Goal: Task Accomplishment & Management: Manage account settings

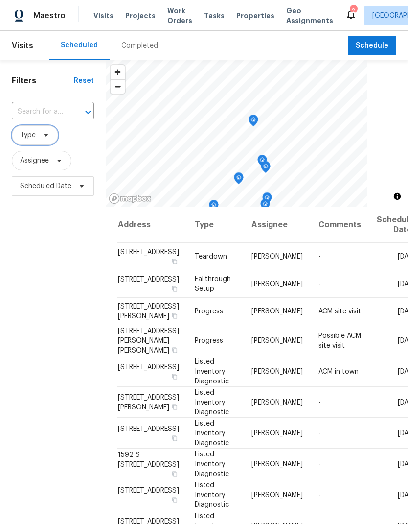
click at [43, 139] on icon at bounding box center [46, 135] width 8 height 8
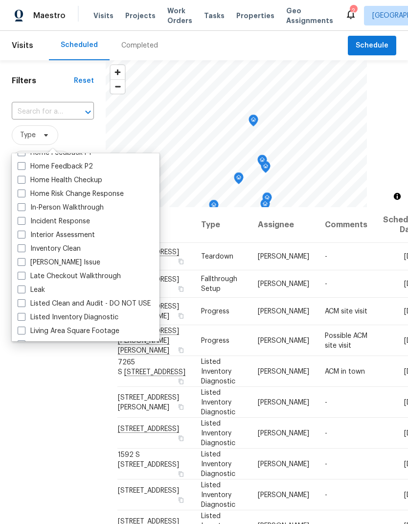
scroll to position [337, 0]
click at [26, 211] on label "In-Person Walkthrough" at bounding box center [61, 209] width 86 height 10
click at [24, 210] on input "In-Person Walkthrough" at bounding box center [21, 207] width 6 height 6
checkbox input "true"
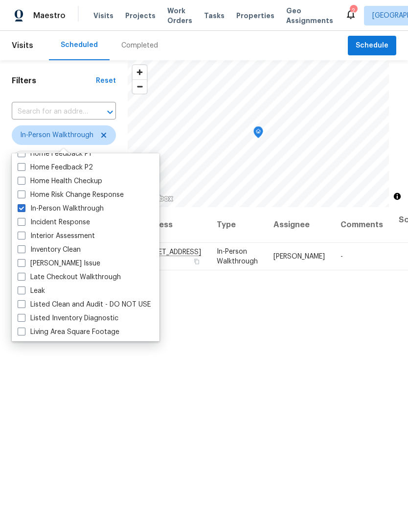
click at [93, 412] on div "Filters Reset ​ In-Person Walkthrough Assignee Scheduled Date" at bounding box center [64, 343] width 128 height 566
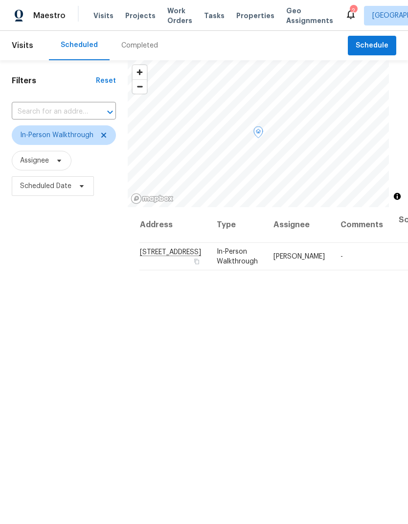
click at [0, 0] on icon at bounding box center [0, 0] width 0 height 0
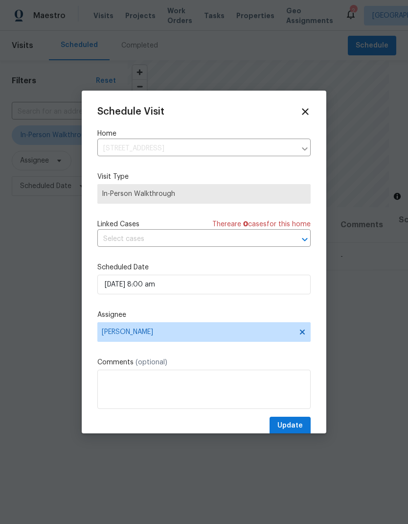
click at [189, 241] on input "text" at bounding box center [190, 238] width 186 height 15
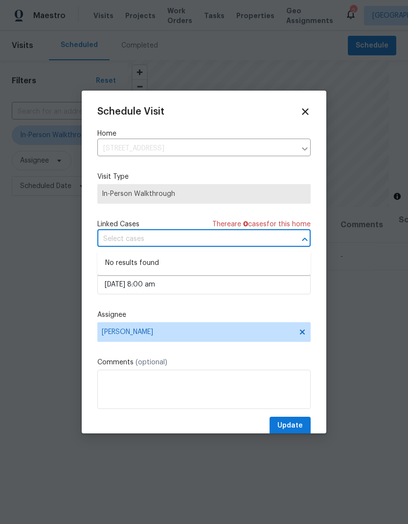
click at [268, 122] on div "Schedule Visit Home 2642 S Kenwood St, Salt Lake City, UT 84106 ​ Visit Type In…" at bounding box center [203, 270] width 213 height 328
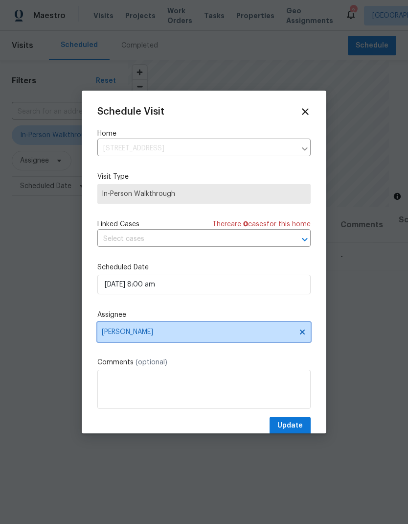
click at [303, 332] on icon at bounding box center [302, 332] width 8 height 8
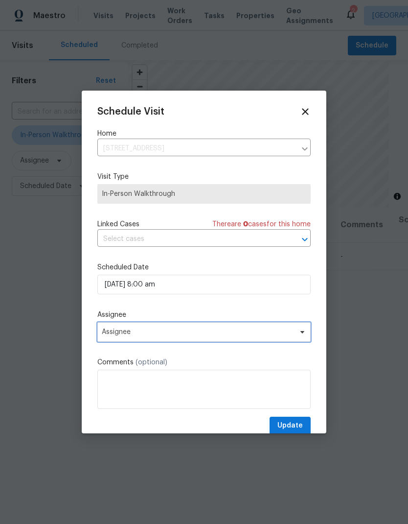
click at [258, 336] on span "Assignee" at bounding box center [198, 332] width 192 height 8
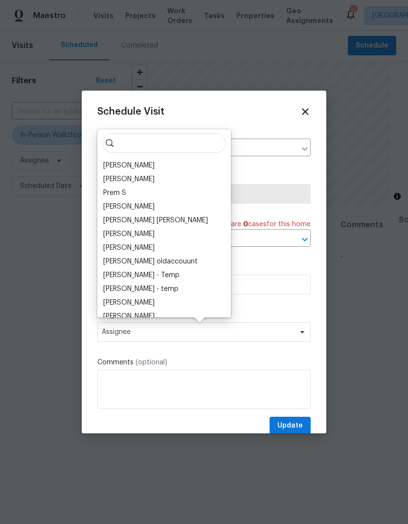
click at [141, 165] on div "Jaime Angulo" at bounding box center [128, 165] width 51 height 10
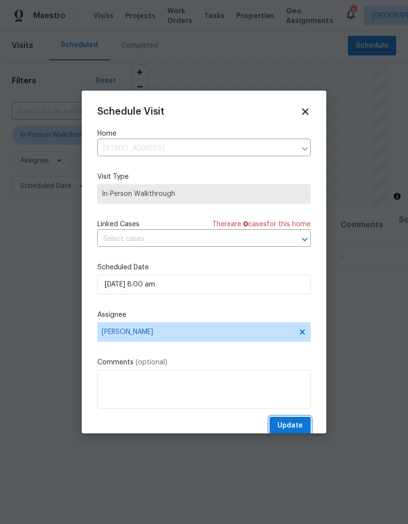
click at [290, 423] on span "Update" at bounding box center [289, 425] width 25 height 12
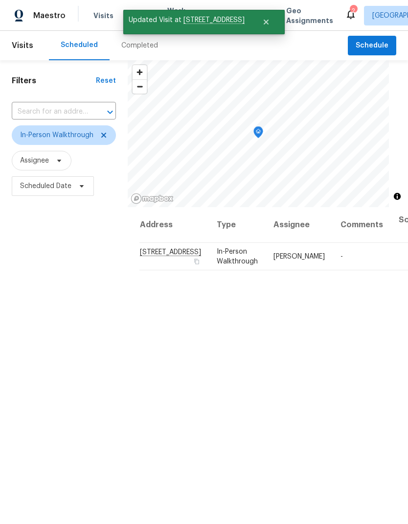
click at [49, 347] on div "Filters Reset ​ In-Person Walkthrough Assignee Scheduled Date" at bounding box center [64, 343] width 128 height 566
click at [104, 133] on icon at bounding box center [104, 135] width 8 height 8
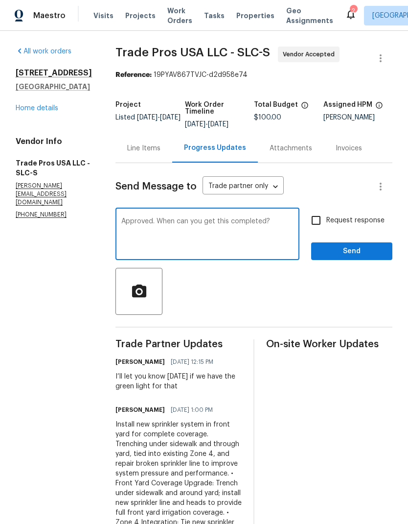
type textarea "Approved. When can you get this completed?"
click at [319, 222] on input "Request response" at bounding box center [316, 220] width 21 height 21
checkbox input "true"
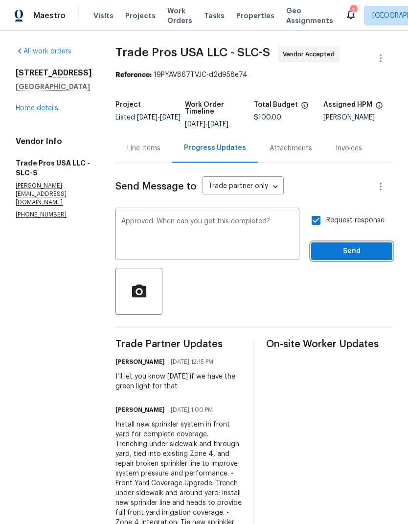
click at [366, 254] on span "Send" at bounding box center [352, 251] width 66 height 12
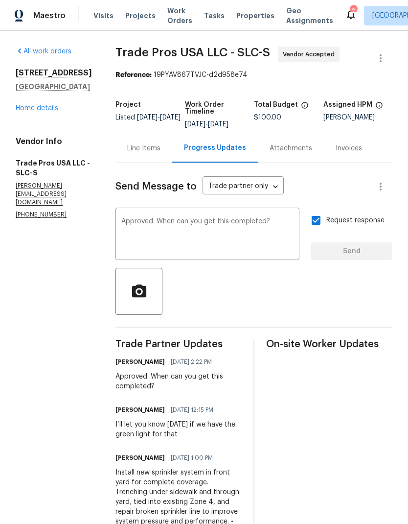
click at [42, 112] on link "Home details" at bounding box center [37, 108] width 43 height 7
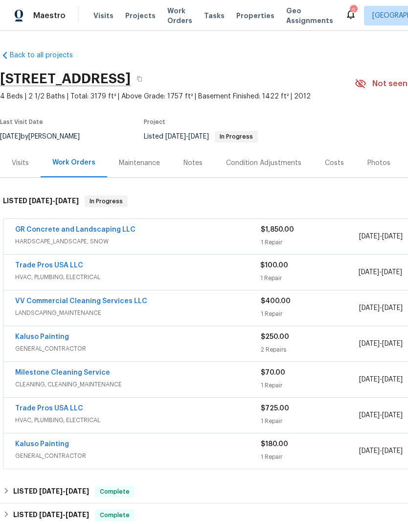
click at [51, 269] on link "Trade Pros USA LLC" at bounding box center [49, 265] width 68 height 7
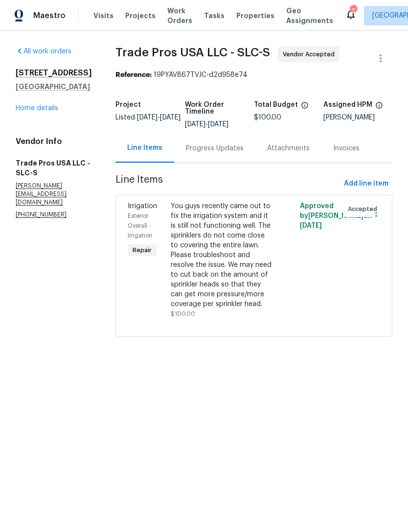
click at [221, 250] on div "You guys recently came out to fix the irrigation system and it is still not fun…" at bounding box center [222, 255] width 102 height 108
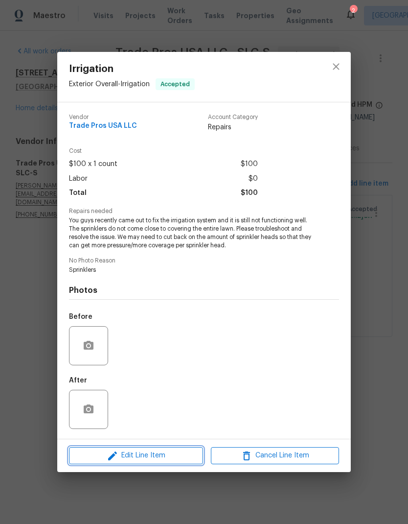
click at [156, 461] on span "Edit Line Item" at bounding box center [136, 455] width 128 height 12
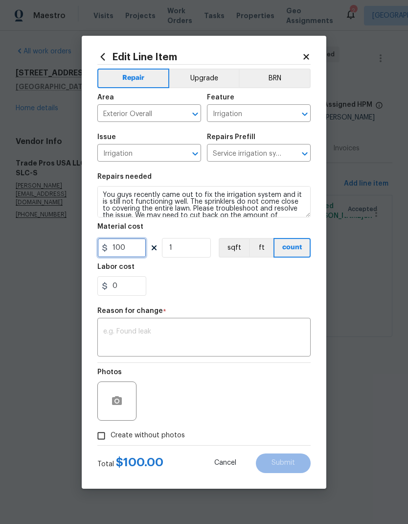
click at [134, 254] on input "100" at bounding box center [121, 248] width 49 height 20
type input "1374.61"
click at [250, 276] on div "Labor cost" at bounding box center [203, 269] width 213 height 13
click at [194, 331] on textarea at bounding box center [204, 338] width 202 height 21
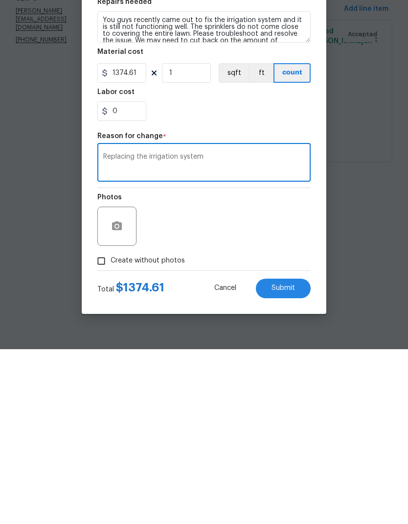
type textarea "Replacing the irrigation system"
click at [288, 363] on div "Photos" at bounding box center [203, 395] width 213 height 64
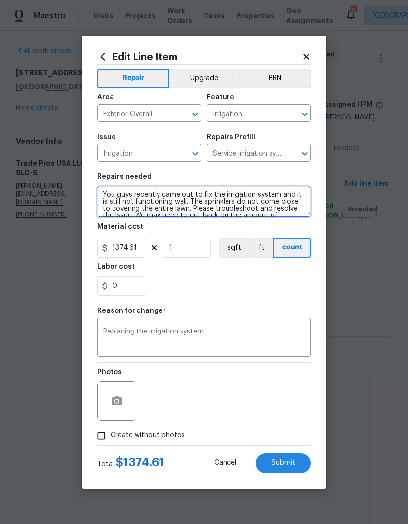
click at [217, 201] on textarea "You guys recently came out to fix the irrigation system and it is still not fun…" at bounding box center [203, 201] width 213 height 31
click at [216, 200] on textarea "You guys recently came out to fix the irrigation system and it is still not fun…" at bounding box center [203, 201] width 213 height 31
click at [225, 199] on textarea "You guys recently came out to fix the irrigation system and it is still not fun…" at bounding box center [203, 201] width 213 height 31
click at [244, 204] on textarea "You guys recently came out to fix the irrigation system and it is still not fun…" at bounding box center [203, 201] width 213 height 31
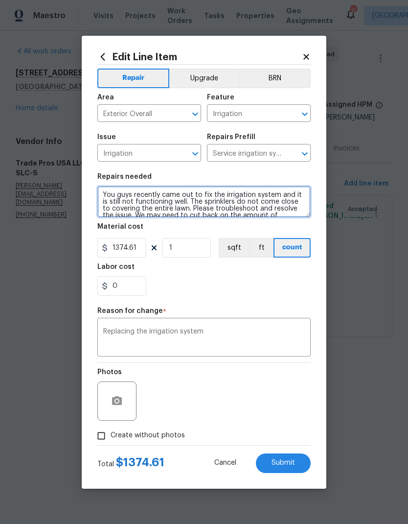
click at [244, 204] on textarea "You guys recently came out to fix the irrigation system and it is still not fun…" at bounding box center [203, 201] width 213 height 31
click at [173, 198] on textarea "You guys recently came out to fix the irrigation system and it is still not fun…" at bounding box center [203, 201] width 213 height 31
click at [173, 197] on textarea "You guys recently came out to fix the irrigation system and it is still not fun…" at bounding box center [203, 201] width 213 height 31
click at [178, 197] on textarea "You guys recently came out to fix the irrigation system and it is still not fun…" at bounding box center [203, 201] width 213 height 31
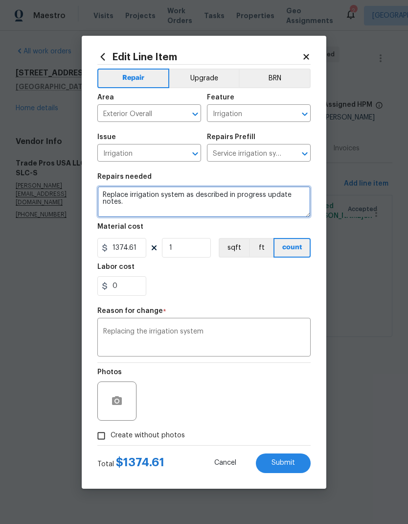
type textarea "Replace irrigation system as described in progress update notes."
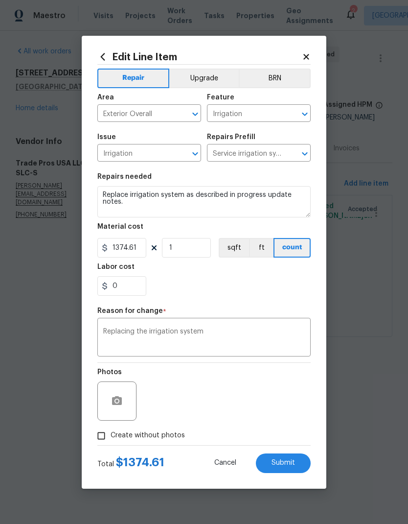
click at [292, 291] on div "0" at bounding box center [203, 286] width 213 height 20
click at [226, 334] on textarea "Replacing the irrigation system" at bounding box center [204, 338] width 202 height 21
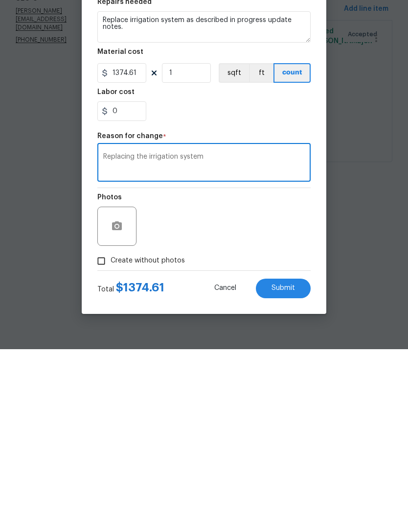
click at [288, 459] on span "Submit" at bounding box center [283, 462] width 23 height 7
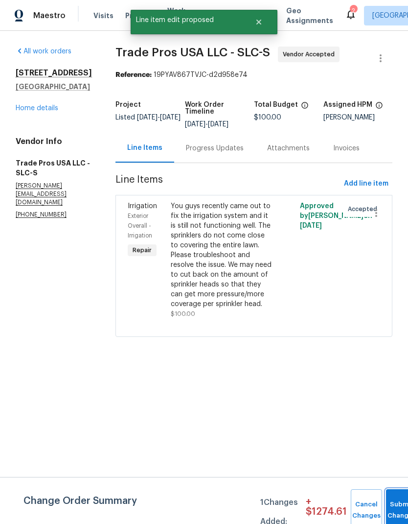
click at [396, 503] on button "Submit Changes" at bounding box center [401, 510] width 31 height 42
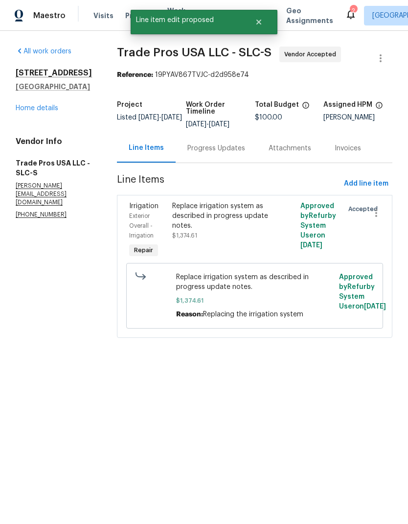
click at [44, 112] on link "Home details" at bounding box center [37, 108] width 43 height 7
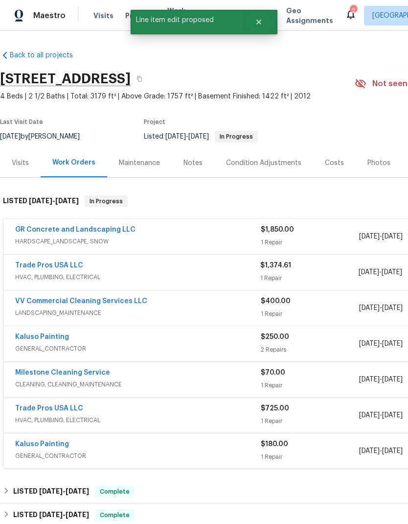
click at [195, 177] on div "Notes" at bounding box center [193, 162] width 43 height 29
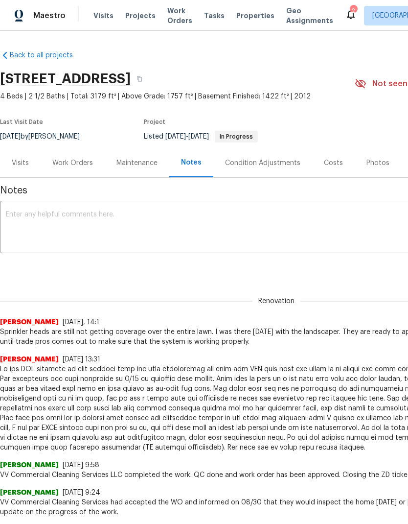
click at [82, 233] on textarea at bounding box center [276, 228] width 541 height 34
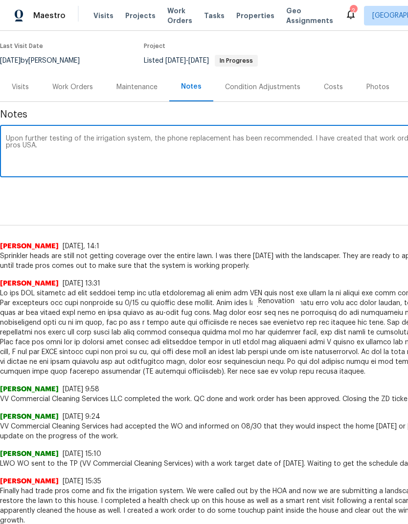
scroll to position [75, 0]
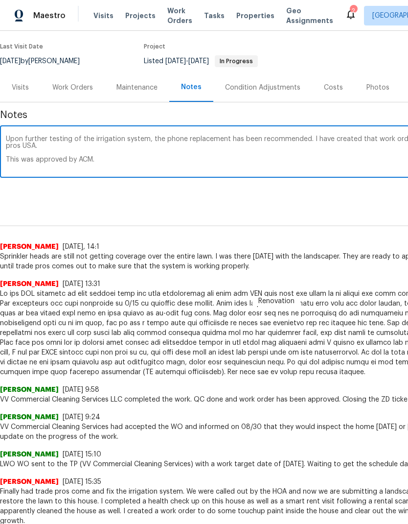
click at [38, 170] on textarea "Upon further testing of the irrigation system, the phone replacement has been r…" at bounding box center [276, 153] width 541 height 34
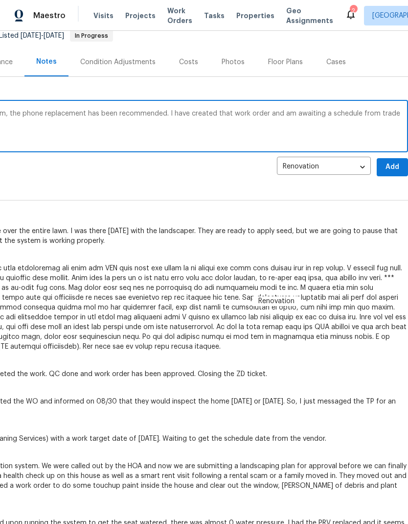
scroll to position [102, 145]
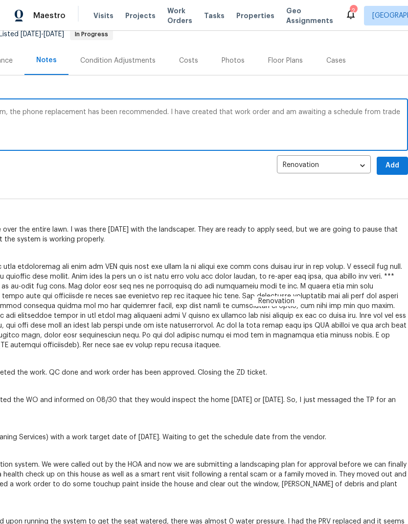
type textarea "Upon further testing of the irrigation system, the phone replacement has been r…"
click at [391, 172] on span "Add" at bounding box center [393, 166] width 16 height 12
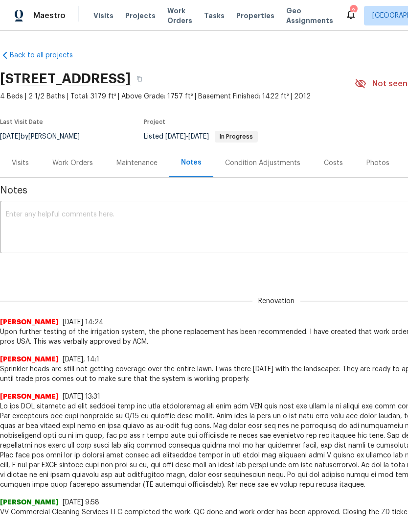
scroll to position [0, 0]
click at [345, 16] on icon at bounding box center [351, 14] width 12 height 12
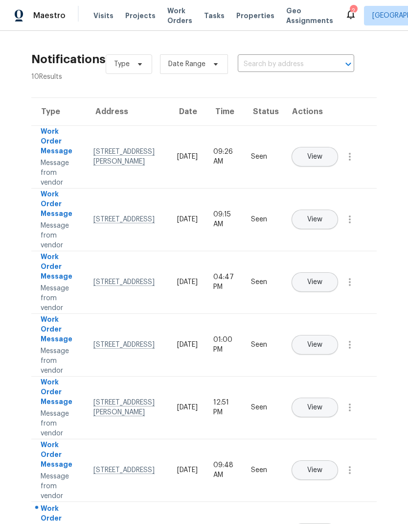
click at [345, 19] on icon at bounding box center [351, 14] width 12 height 12
click at [345, 22] on div "2" at bounding box center [351, 15] width 12 height 15
click at [345, 17] on icon at bounding box center [351, 14] width 12 height 12
